Goal: Navigation & Orientation: Find specific page/section

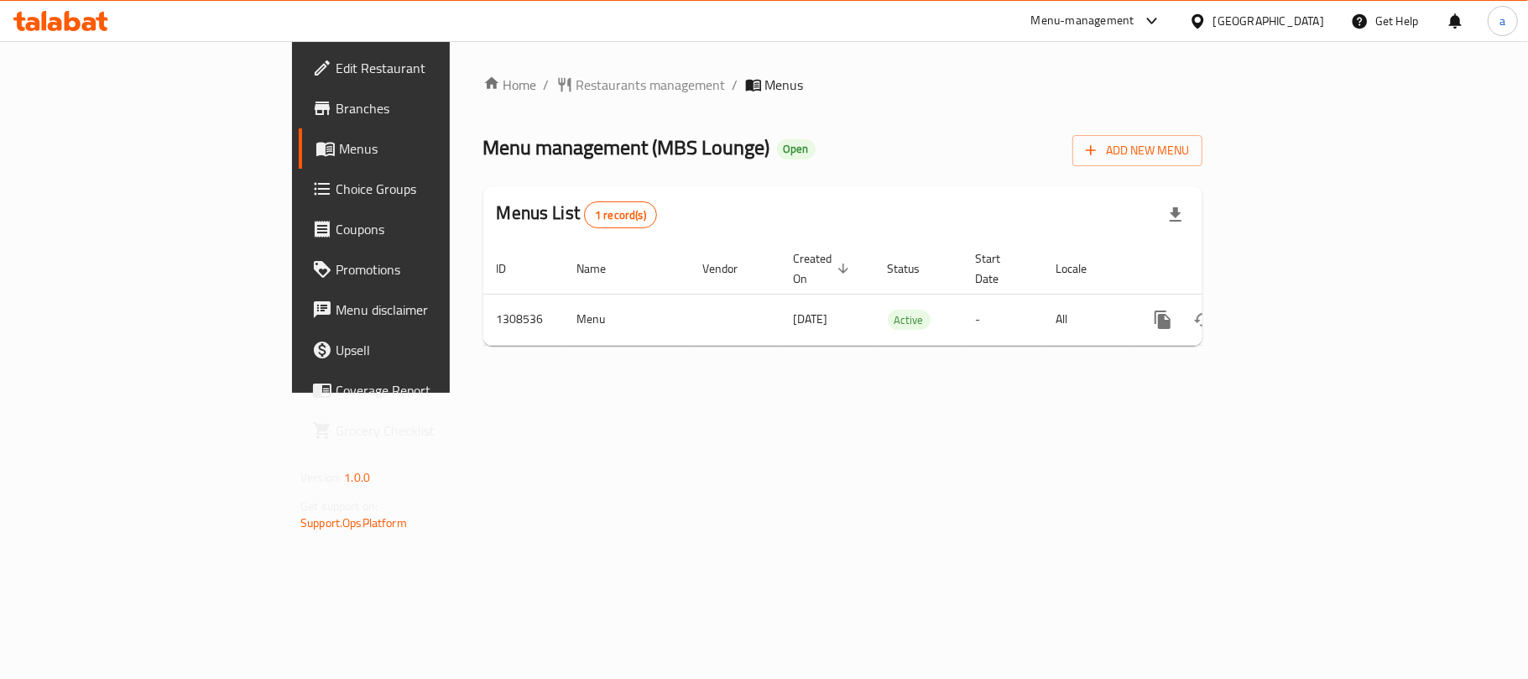
click at [1302, 31] on div "[GEOGRAPHIC_DATA]" at bounding box center [1257, 21] width 162 height 40
click at [1302, 18] on div "[GEOGRAPHIC_DATA]" at bounding box center [1268, 21] width 111 height 18
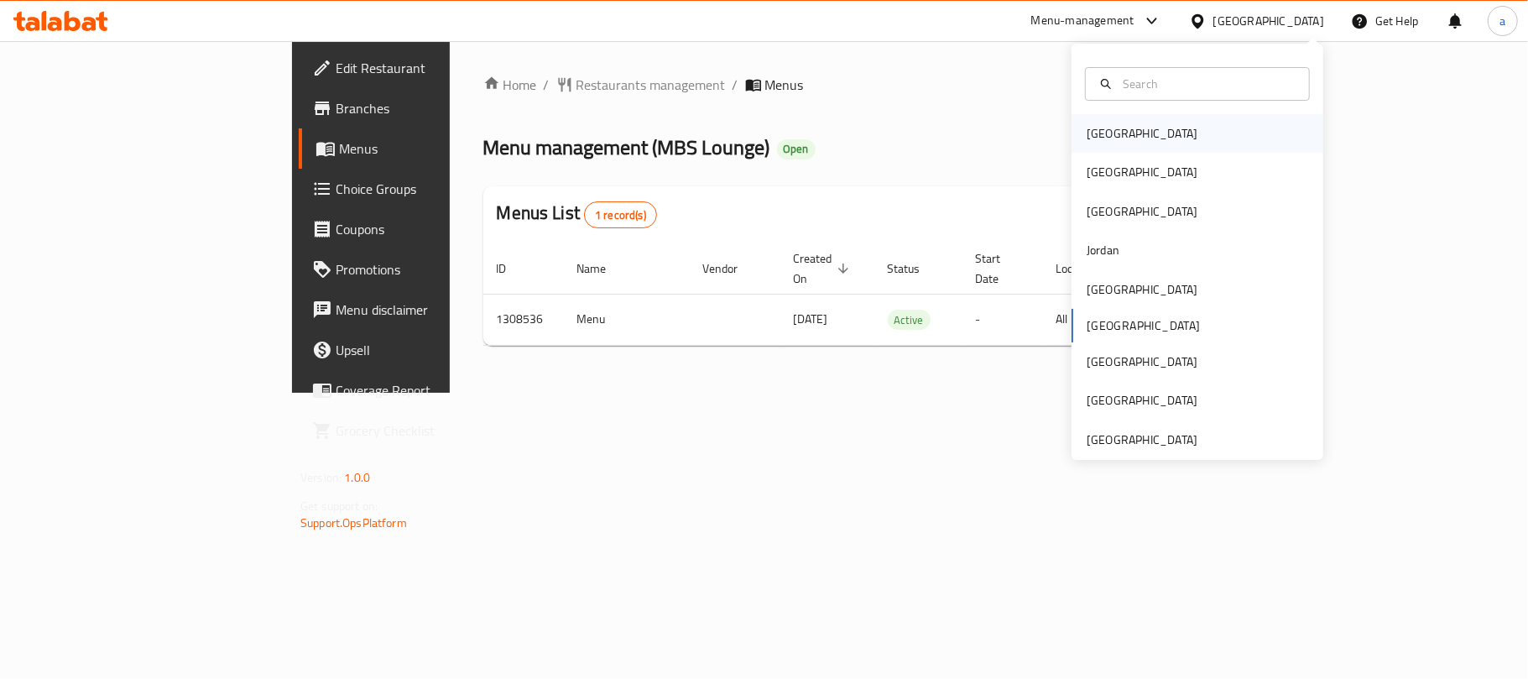
click at [1141, 128] on div "[GEOGRAPHIC_DATA]" at bounding box center [1198, 133] width 252 height 39
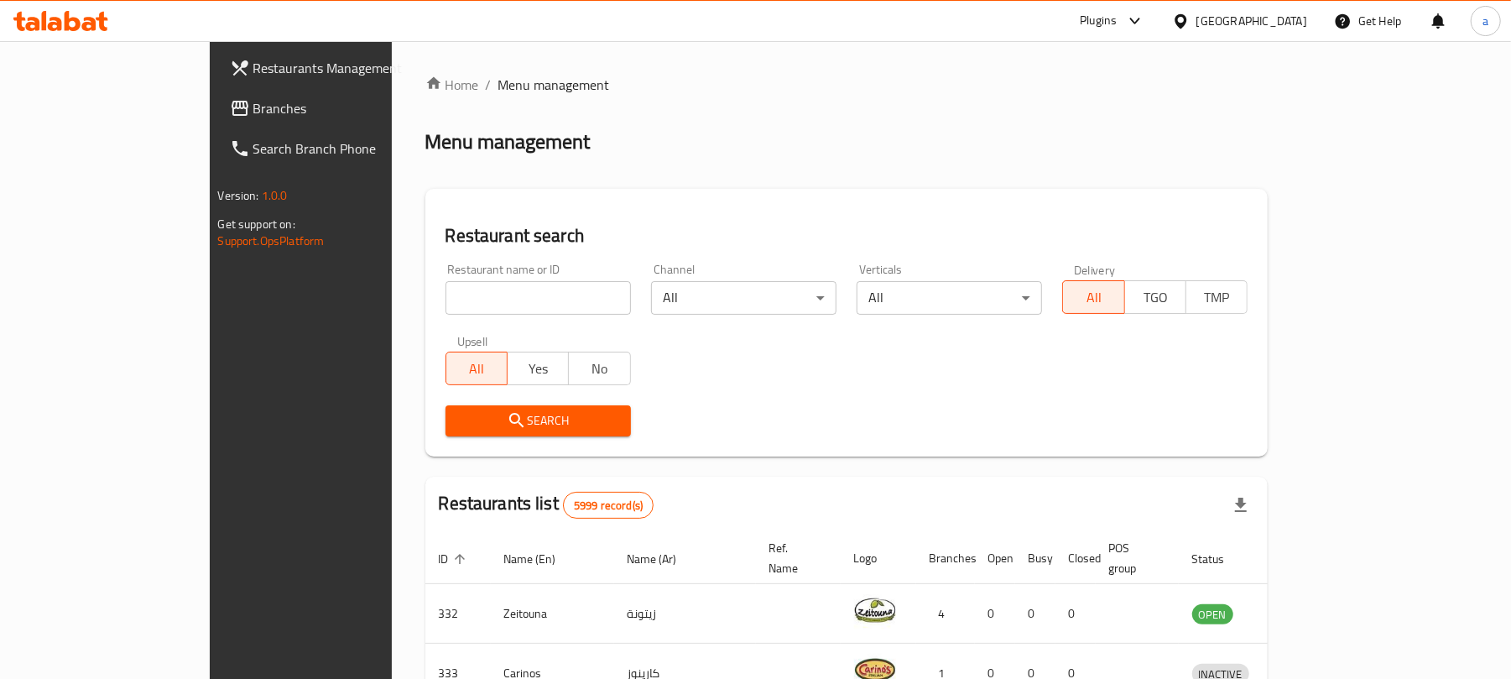
click at [210, 112] on div "Restaurants Management Branches Search Branch Phone Version: 1.0.0 Get support …" at bounding box center [756, 611] width 1092 height 1141
click at [253, 112] on span "Branches" at bounding box center [351, 108] width 196 height 20
